Goal: Communication & Community: Share content

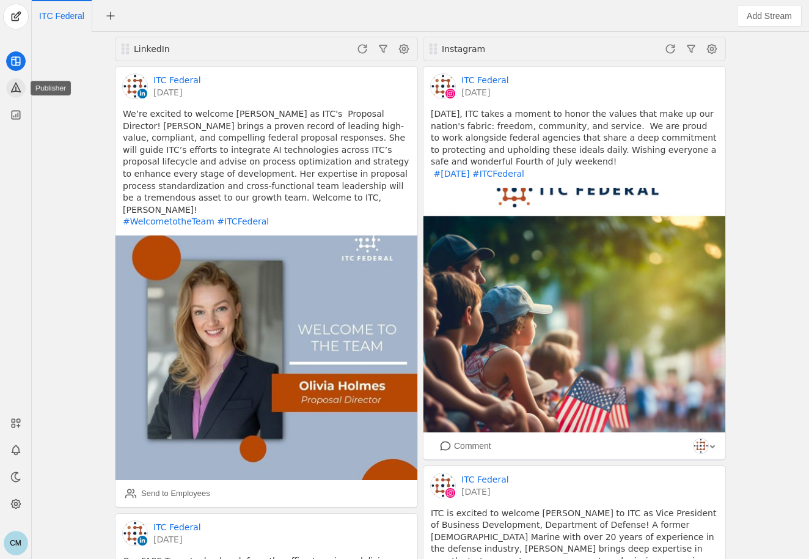
click at [12, 90] on icon at bounding box center [15, 87] width 9 height 9
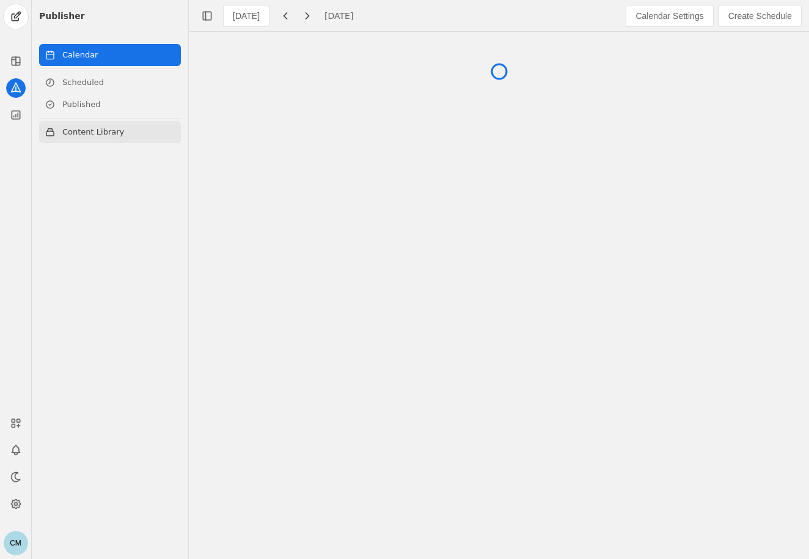
click at [89, 133] on link "Content Library" at bounding box center [110, 132] width 142 height 22
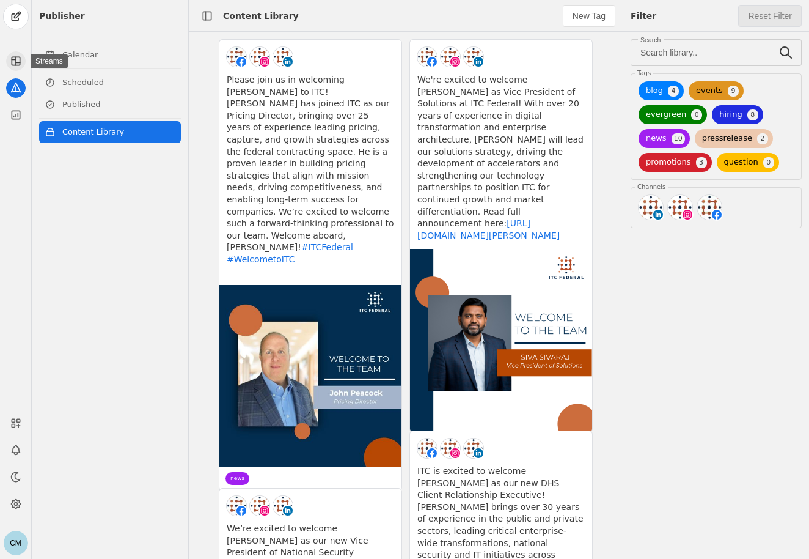
click at [13, 60] on icon at bounding box center [14, 60] width 4 height 0
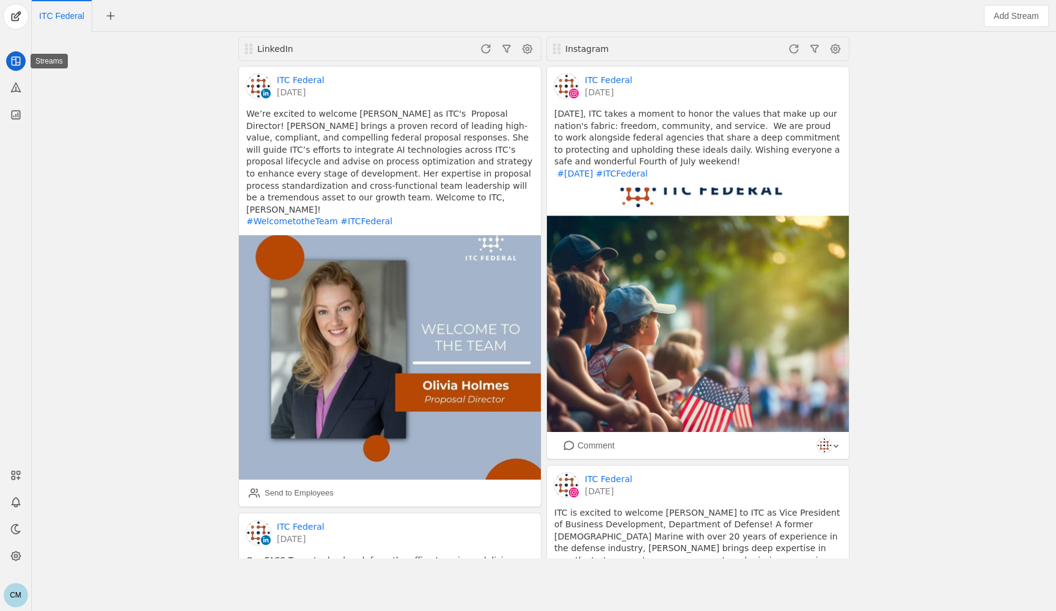
click at [14, 60] on icon at bounding box center [14, 60] width 4 height 0
click at [11, 91] on icon at bounding box center [15, 87] width 9 height 9
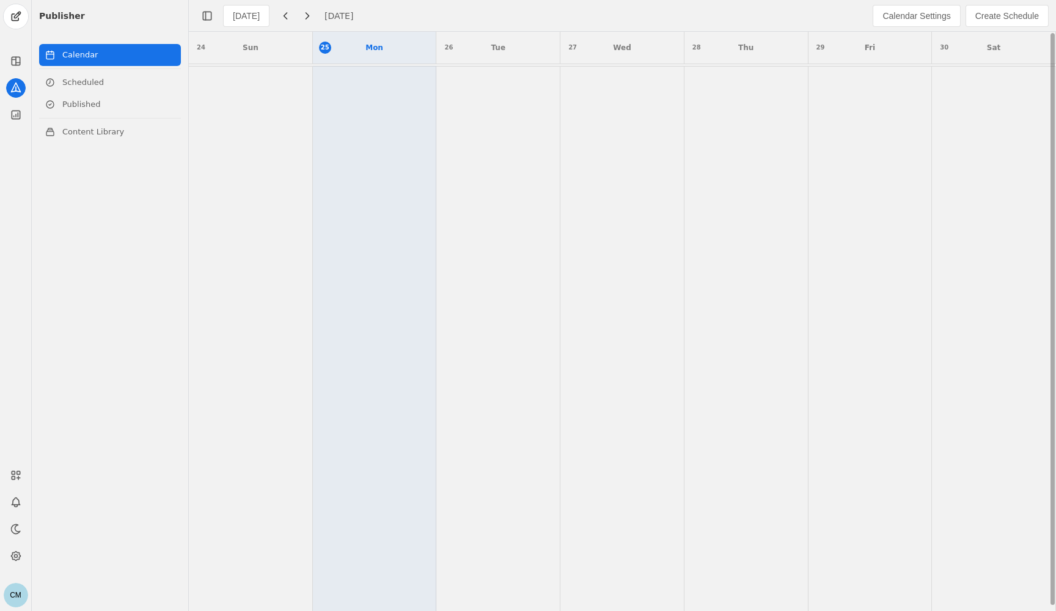
click at [623, 172] on td at bounding box center [622, 340] width 124 height 547
click at [317, 116] on td at bounding box center [375, 340] width 124 height 547
click at [809, 11] on span "Create Schedule" at bounding box center [1007, 16] width 64 height 12
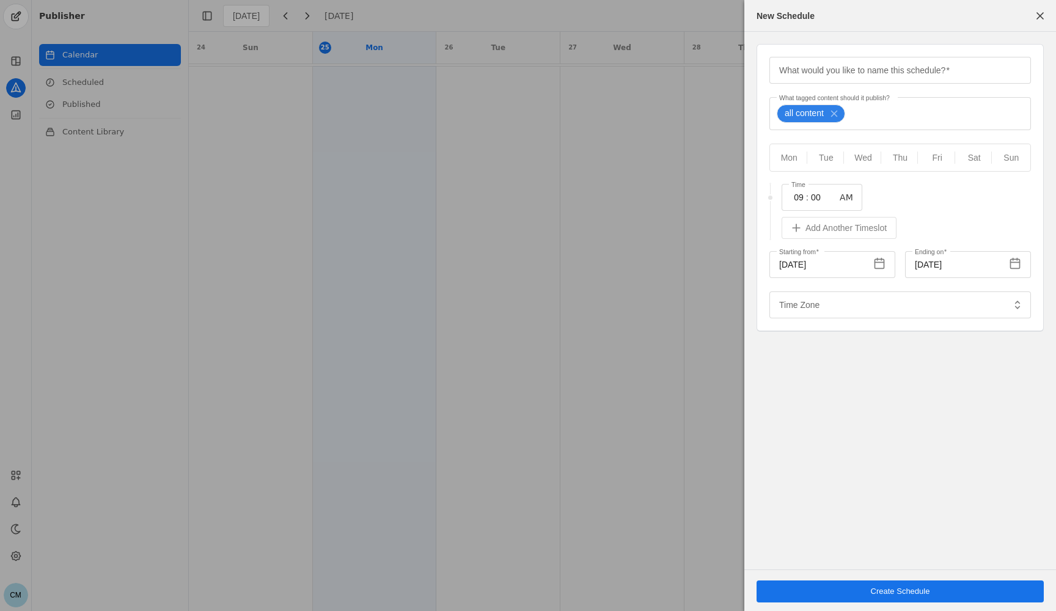
type input "Eastern Standard Time EST"
click at [809, 10] on span "button" at bounding box center [1040, 16] width 22 height 22
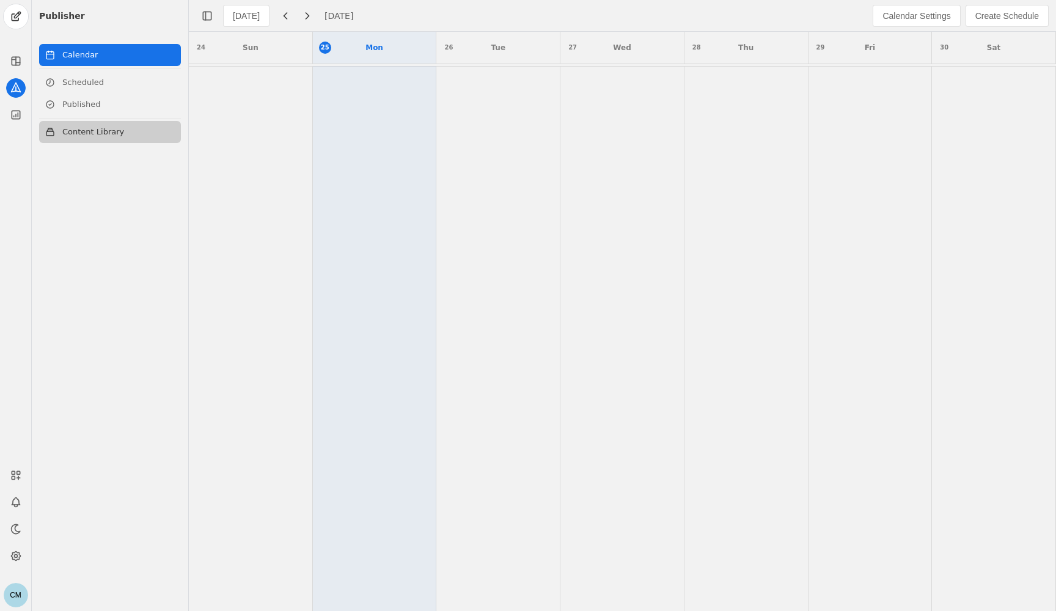
click at [93, 141] on link "Content Library" at bounding box center [110, 132] width 142 height 22
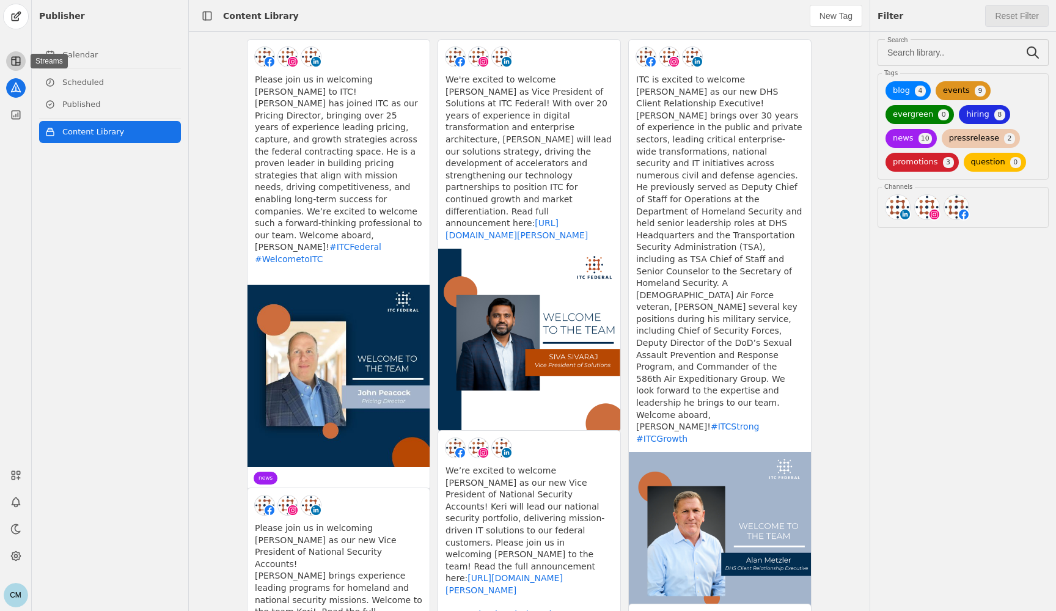
click at [18, 60] on icon at bounding box center [16, 61] width 12 height 12
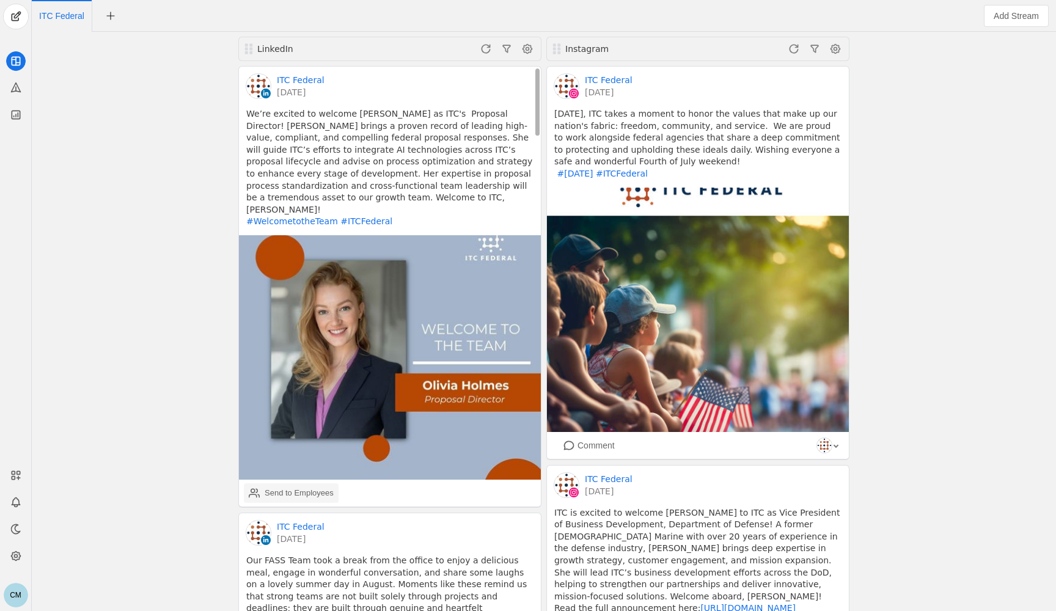
click at [285, 487] on div "Send to Employees" at bounding box center [299, 493] width 69 height 12
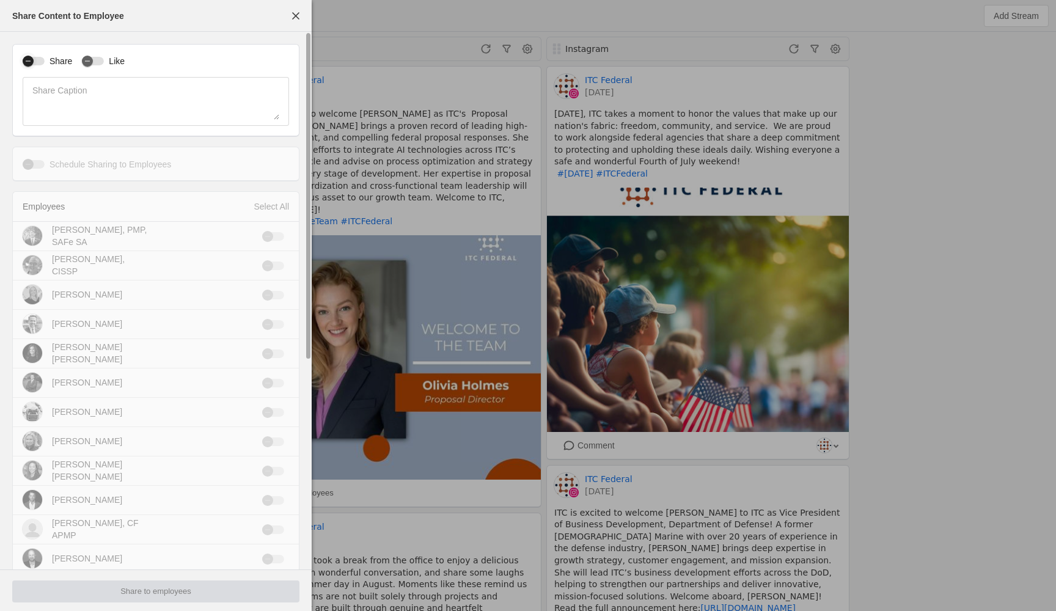
click at [32, 58] on div "button" at bounding box center [28, 61] width 11 height 11
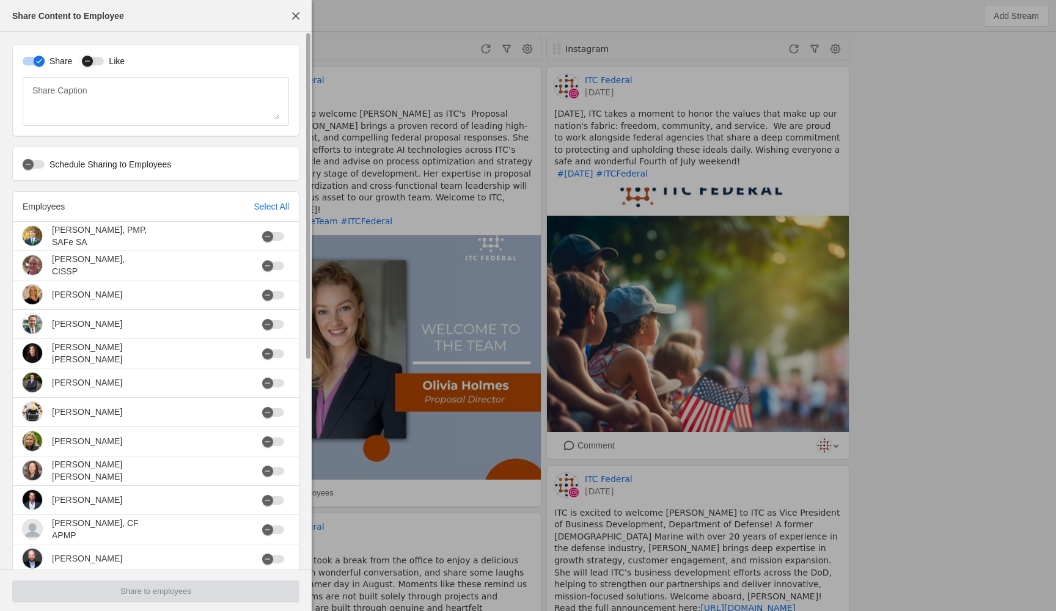
click at [86, 67] on div "button" at bounding box center [87, 61] width 17 height 17
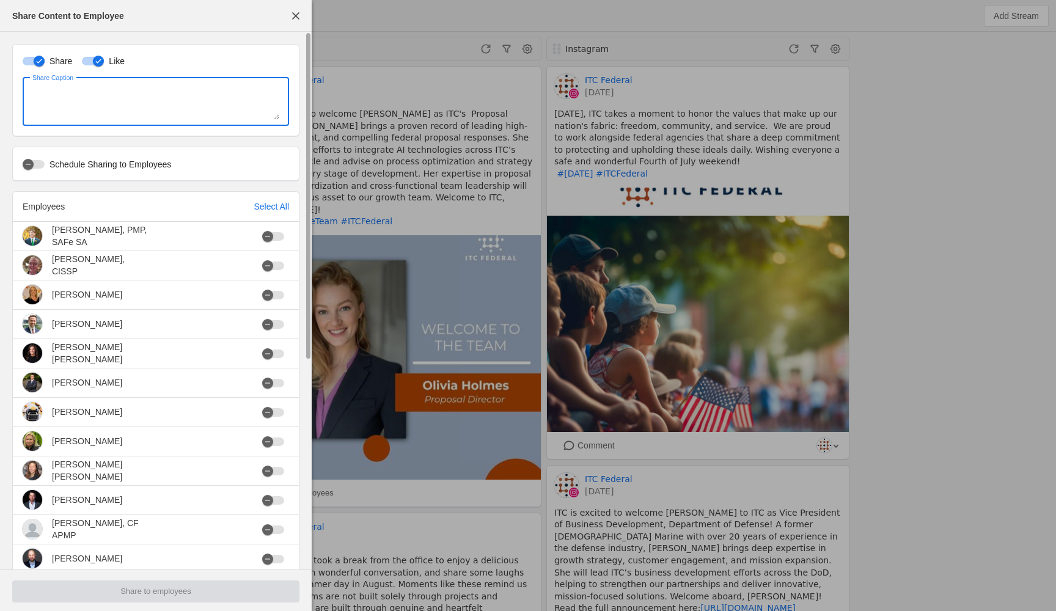
click at [89, 98] on textarea "Share Caption" at bounding box center [155, 101] width 247 height 37
click at [25, 161] on icon "button" at bounding box center [27, 164] width 7 height 7
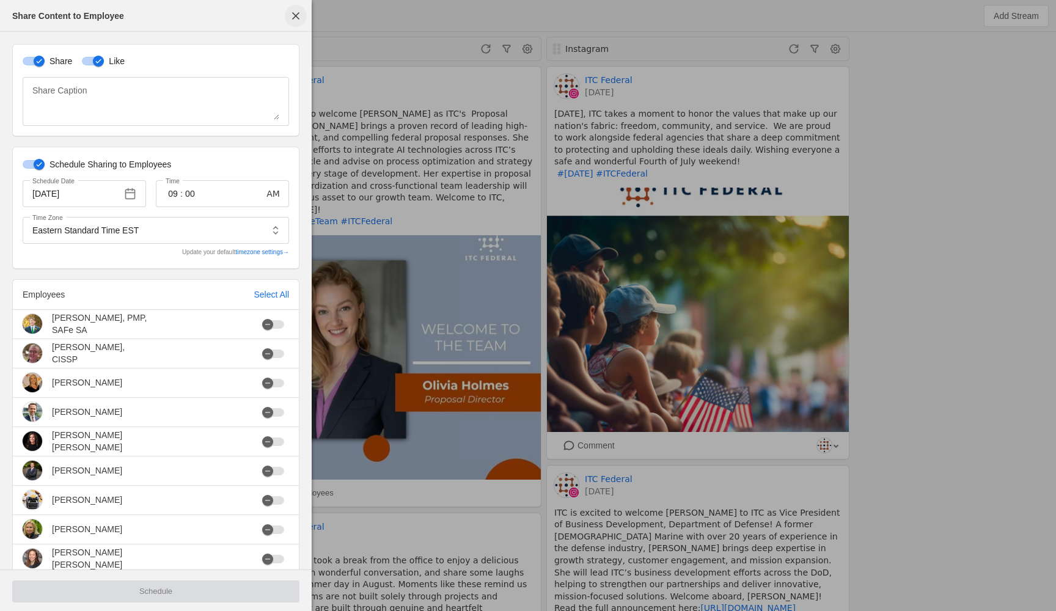
click at [298, 14] on span "button" at bounding box center [296, 16] width 22 height 22
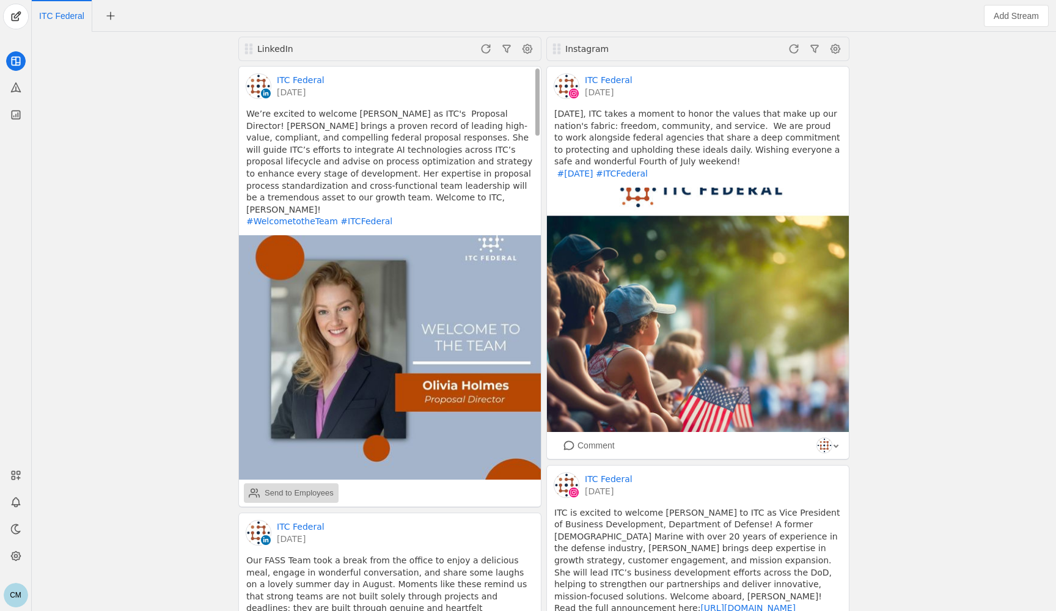
click at [302, 487] on div "Send to Employees" at bounding box center [299, 493] width 69 height 12
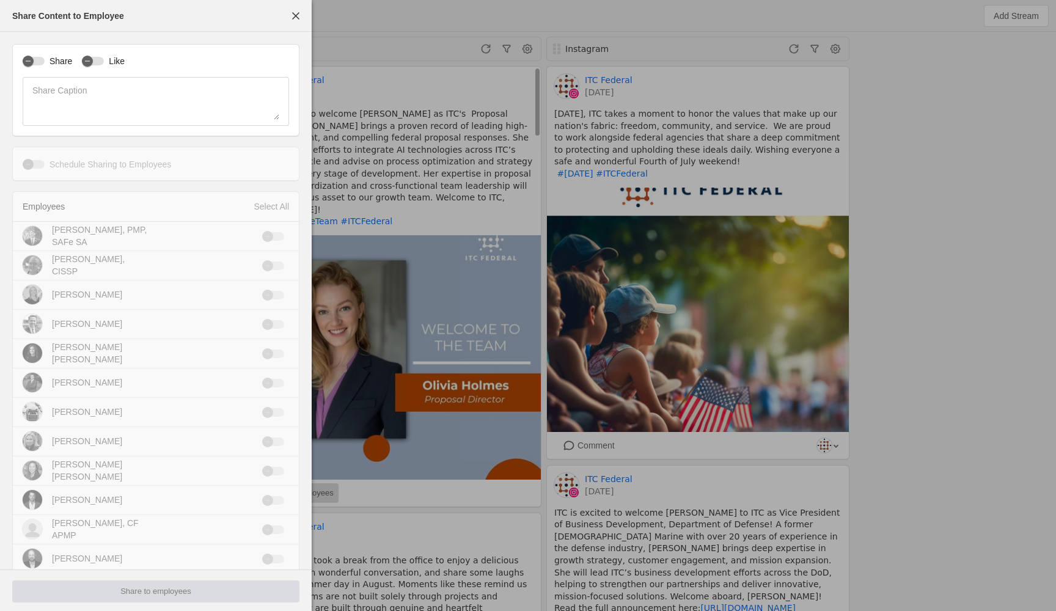
type input "Eastern Standard Time EST"
click at [31, 61] on icon "button" at bounding box center [27, 60] width 7 height 7
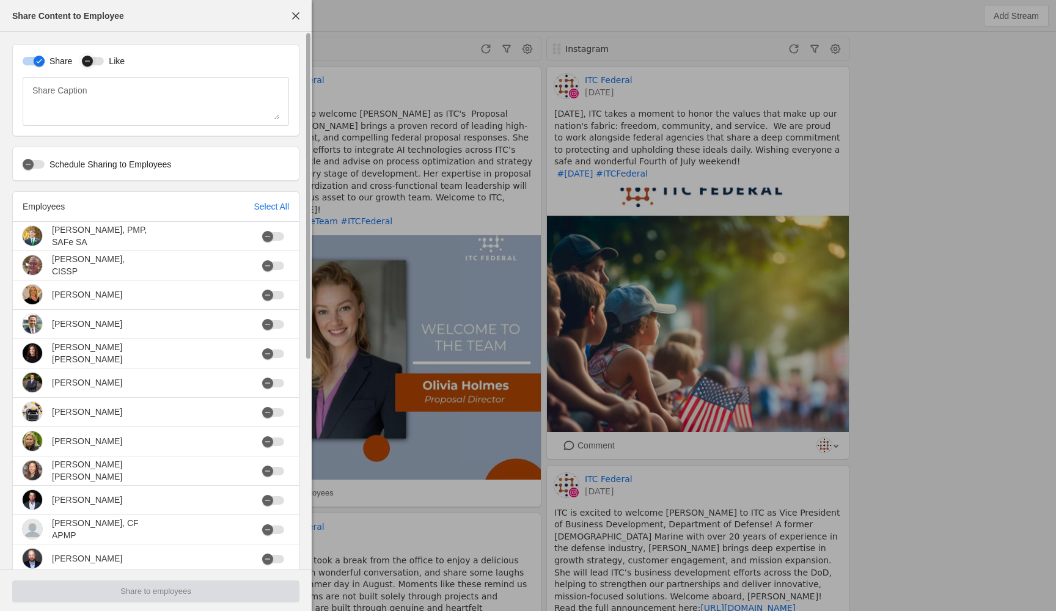
click at [93, 62] on div "button" at bounding box center [87, 61] width 11 height 11
click at [296, 13] on span "button" at bounding box center [296, 16] width 22 height 22
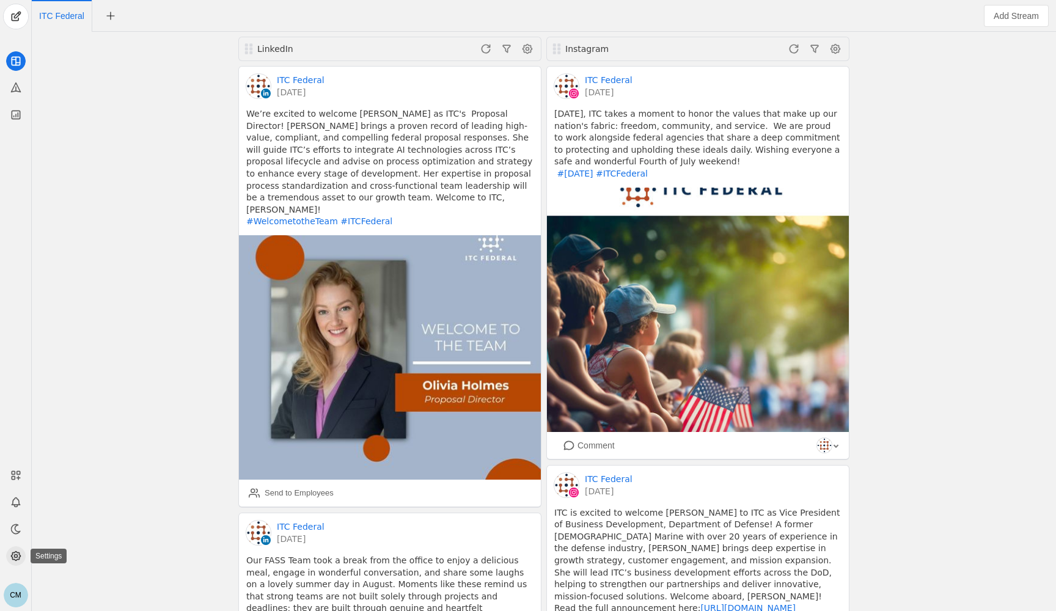
click at [12, 558] on icon at bounding box center [15, 556] width 9 height 9
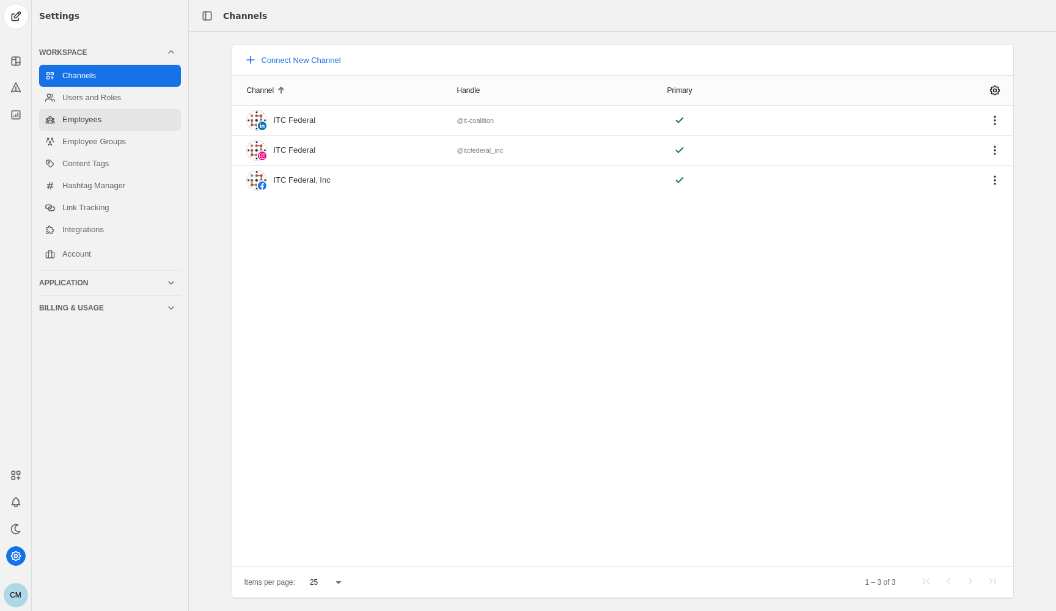
click at [92, 121] on link "Employees" at bounding box center [110, 120] width 142 height 22
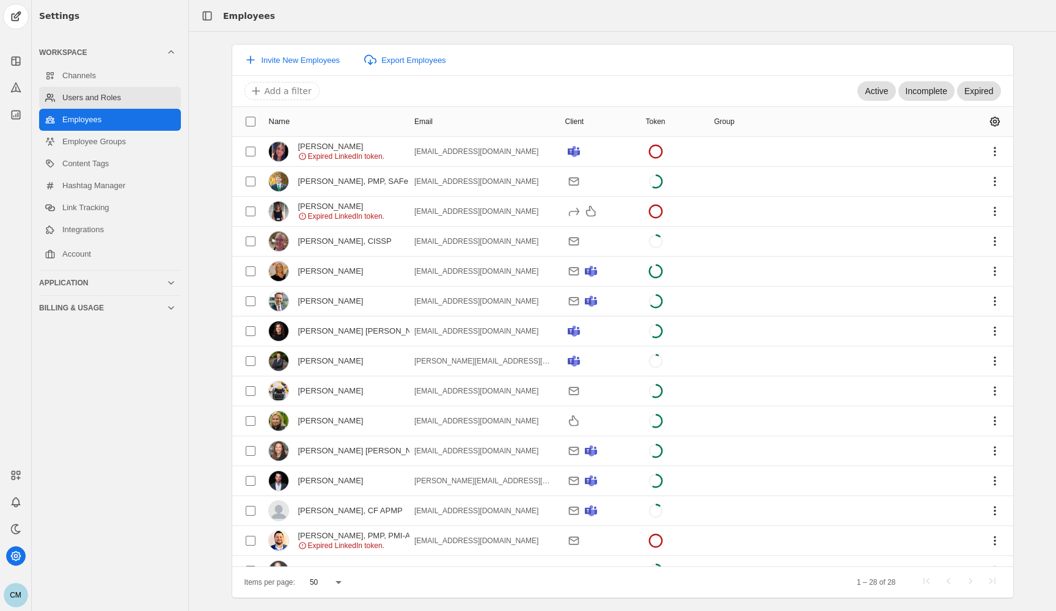
click at [94, 91] on link "Users and Roles" at bounding box center [110, 98] width 142 height 22
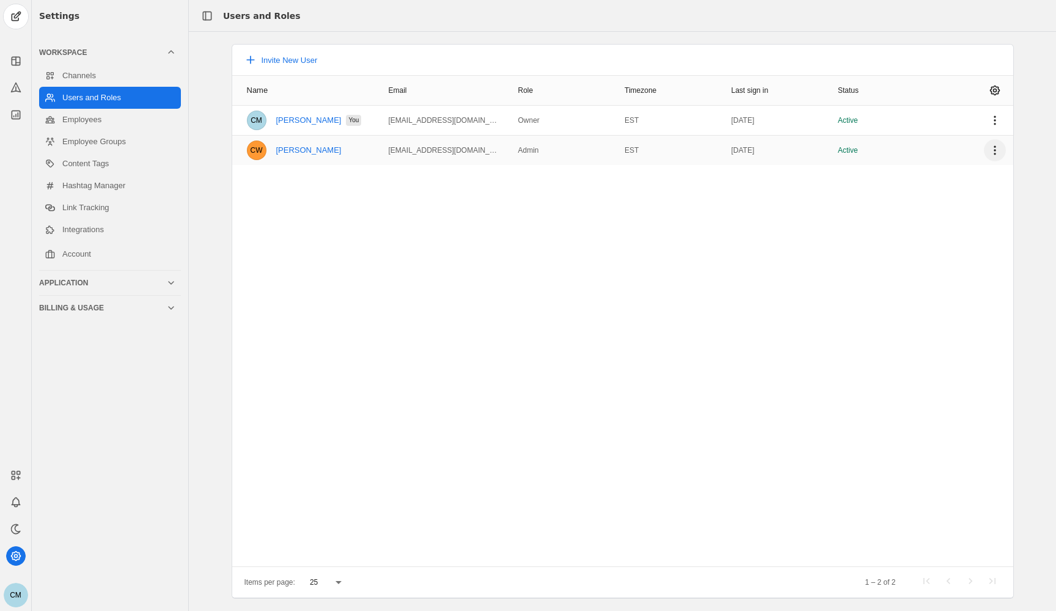
click at [809, 147] on span "undefined" at bounding box center [995, 150] width 22 height 22
click at [809, 147] on div at bounding box center [528, 305] width 1056 height 611
click at [679, 227] on div "Name Email Role Timezone Last sign in Status CM [PERSON_NAME] You [EMAIL_ADDRES…" at bounding box center [622, 320] width 781 height 491
click at [16, 59] on icon at bounding box center [16, 61] width 0 height 8
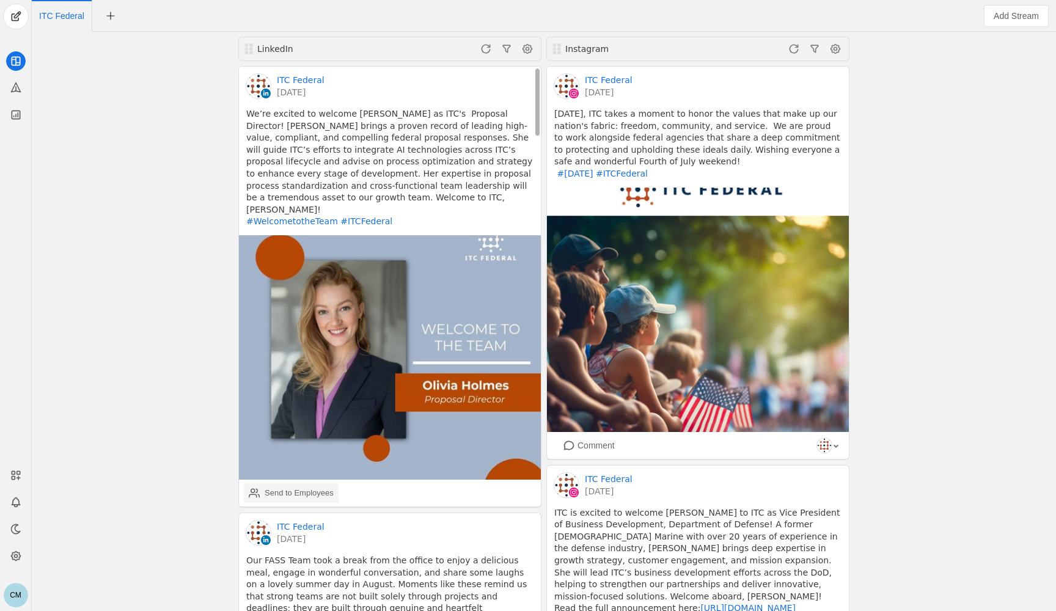
click at [283, 487] on div "Send to Employees" at bounding box center [299, 493] width 69 height 12
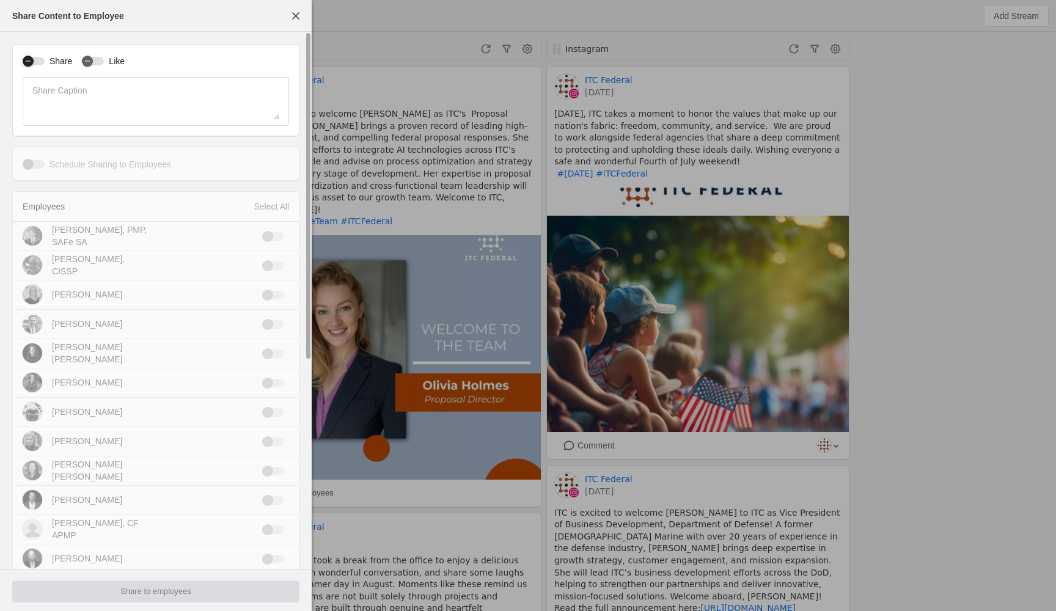
click at [29, 61] on icon "button" at bounding box center [28, 61] width 5 height 1
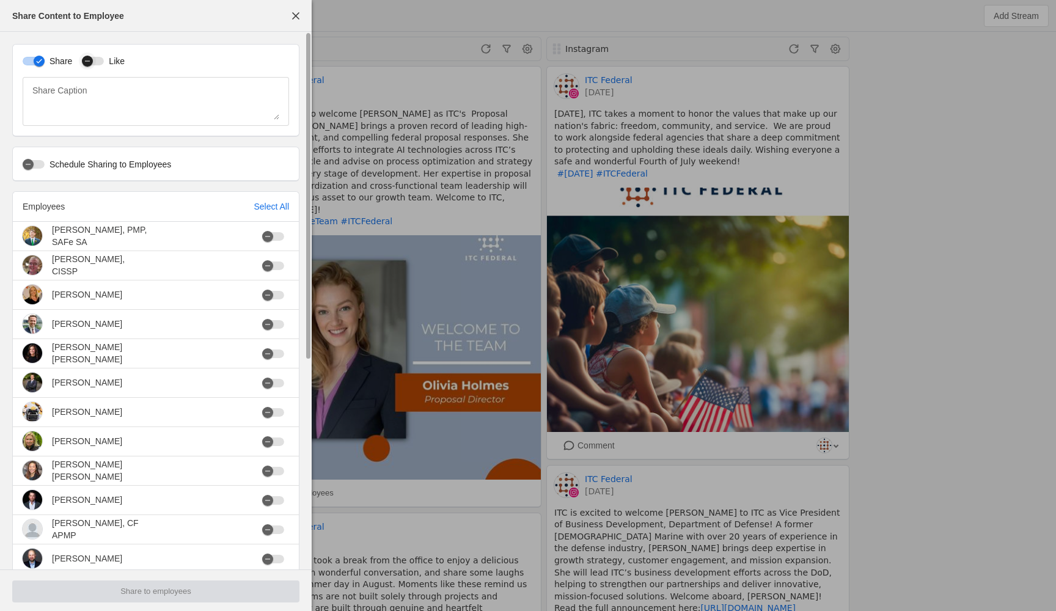
click at [89, 61] on icon "button" at bounding box center [87, 60] width 7 height 7
click at [296, 17] on span "button" at bounding box center [296, 16] width 22 height 22
